Goal: Navigation & Orientation: Go to known website

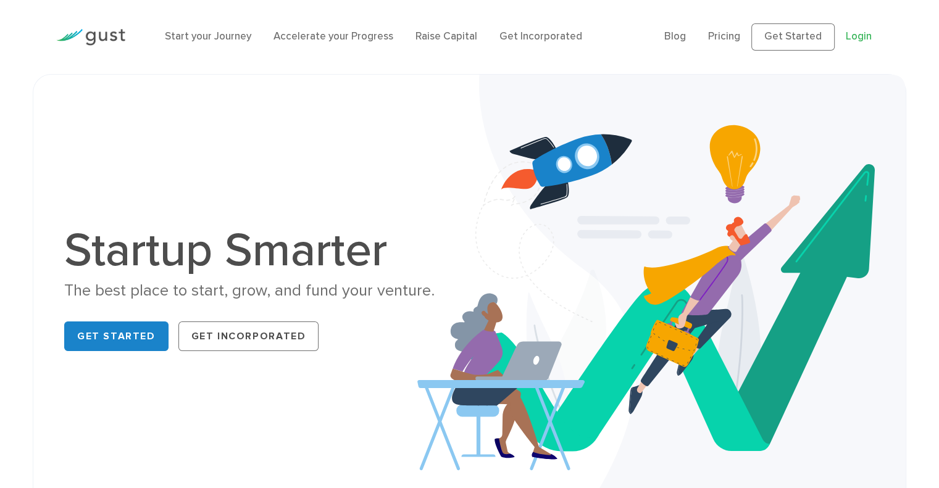
click at [859, 35] on link "Login" at bounding box center [859, 36] width 26 height 12
